Goal: Check status

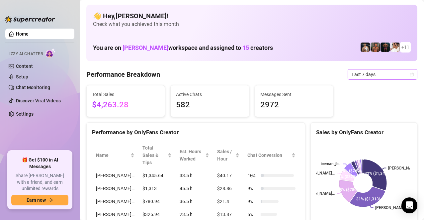
click at [404, 76] on span "Last 7 days" at bounding box center [383, 74] width 62 height 10
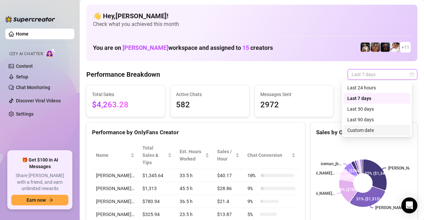
click at [362, 131] on div "Custom date" at bounding box center [376, 130] width 59 height 7
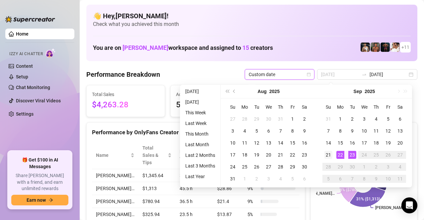
type input "[DATE]"
click at [328, 154] on div "21" at bounding box center [329, 155] width 8 height 8
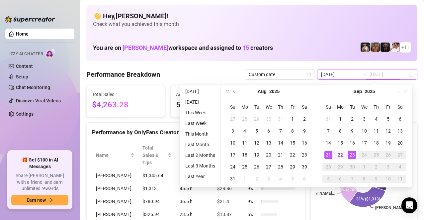
type input "[DATE]"
click at [311, 29] on div "👋 Hey, [PERSON_NAME] ! Check what you achieved this month You are on [PERSON_NA…" at bounding box center [251, 33] width 331 height 56
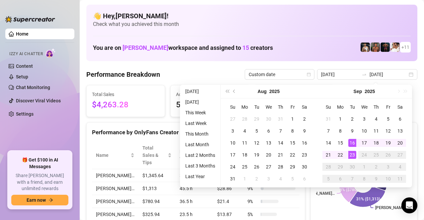
type input "[DATE]"
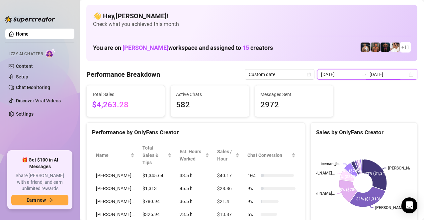
click at [373, 72] on input "[DATE]" at bounding box center [389, 74] width 38 height 7
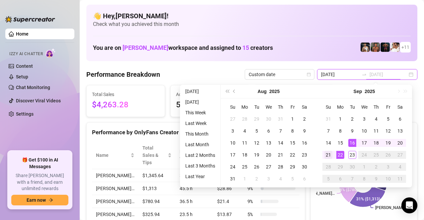
type input "[DATE]"
click at [331, 157] on div "21" at bounding box center [329, 155] width 8 height 8
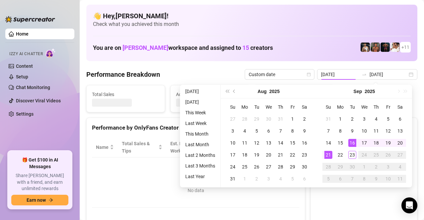
type input "[DATE]"
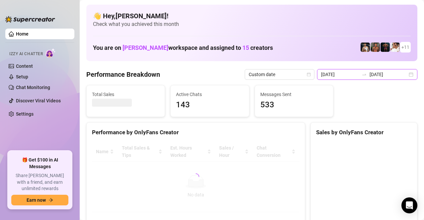
click at [372, 72] on input "[DATE]" at bounding box center [389, 74] width 38 height 7
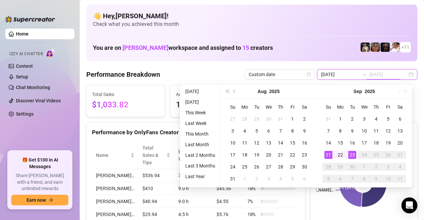
type input "[DATE]"
click at [354, 158] on div "23" at bounding box center [352, 155] width 8 height 8
type input "[DATE]"
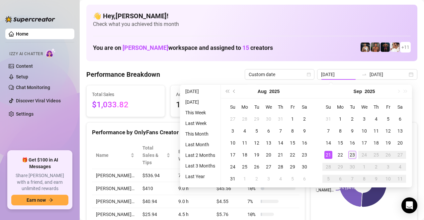
click at [353, 153] on div "23" at bounding box center [352, 155] width 8 height 8
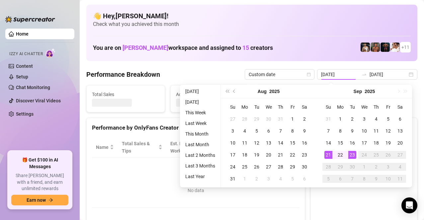
type input "[DATE]"
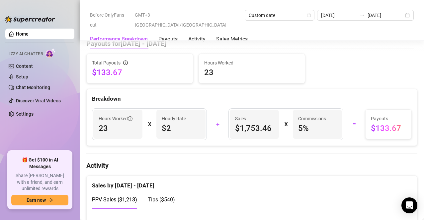
scroll to position [266, 0]
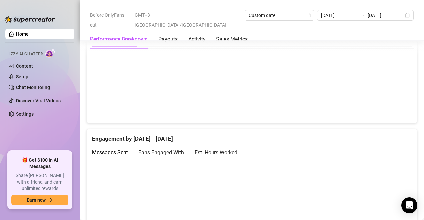
scroll to position [465, 0]
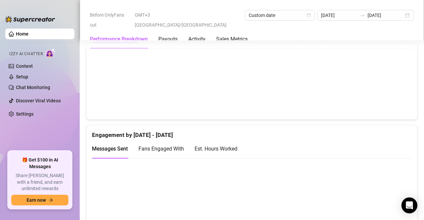
click at [376, 134] on div "Engagement by [DATE] - [DATE]" at bounding box center [252, 132] width 320 height 14
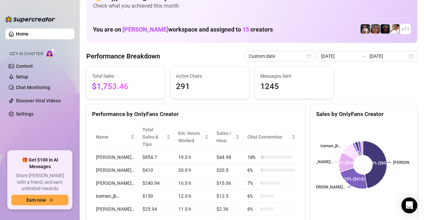
scroll to position [0, 0]
